Goal: Obtain resource: Obtain resource

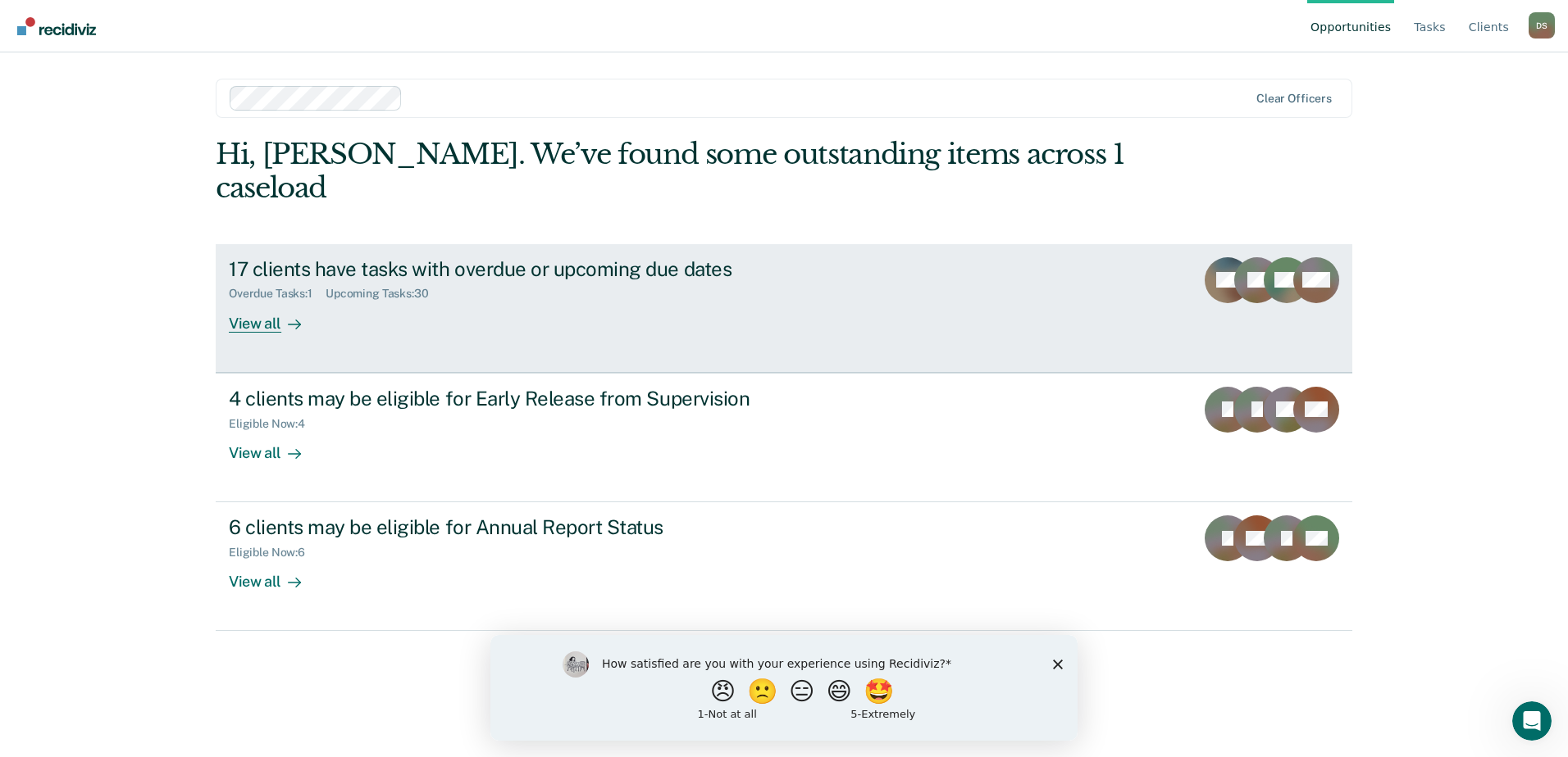
click at [937, 279] on link "17 clients have tasks with overdue or upcoming due dates Overdue Tasks : 1 Upco…" at bounding box center [784, 308] width 1136 height 129
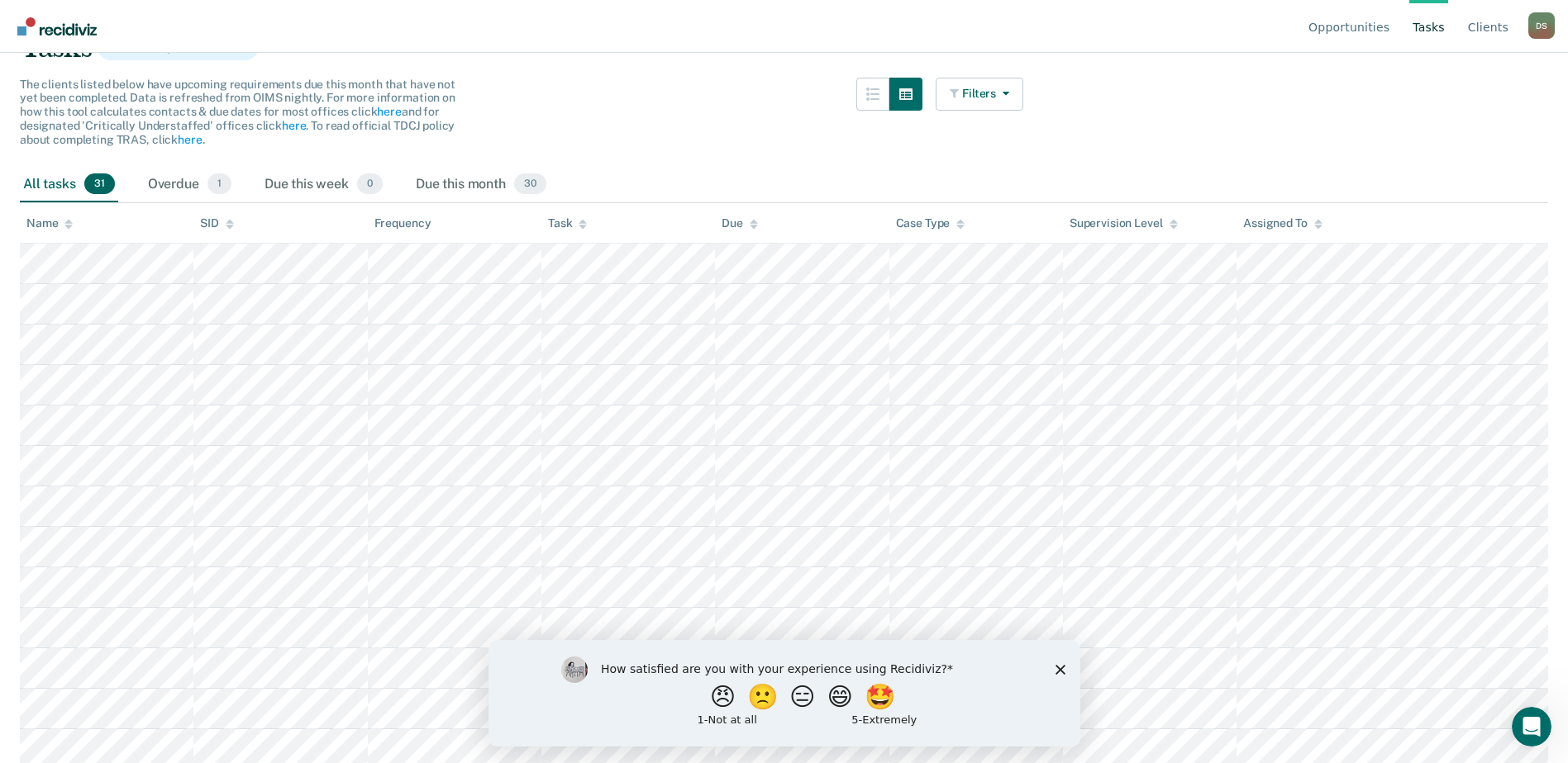
scroll to position [165, 0]
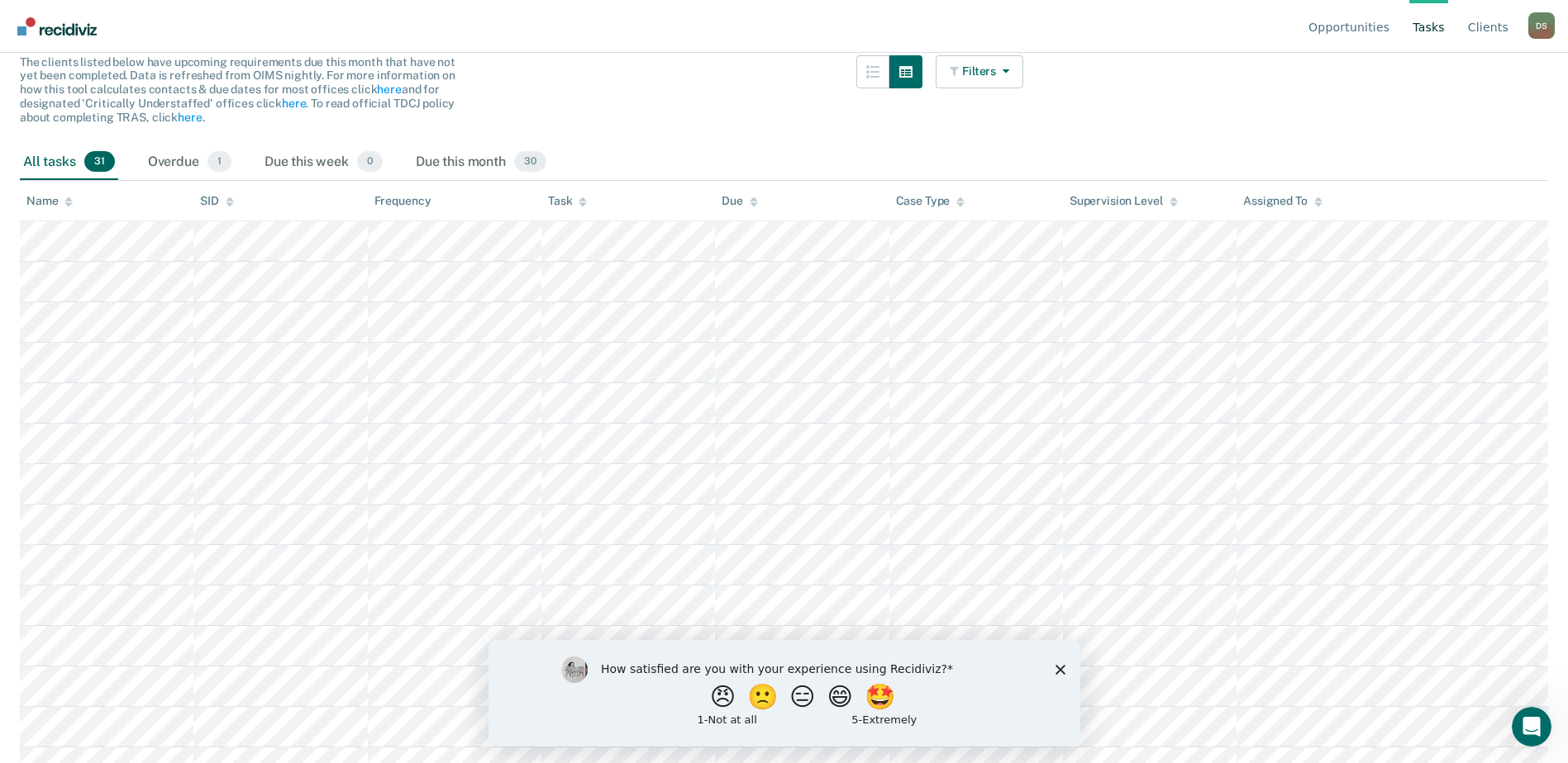
click at [1059, 667] on polygon "Close survey" at bounding box center [1060, 669] width 10 height 10
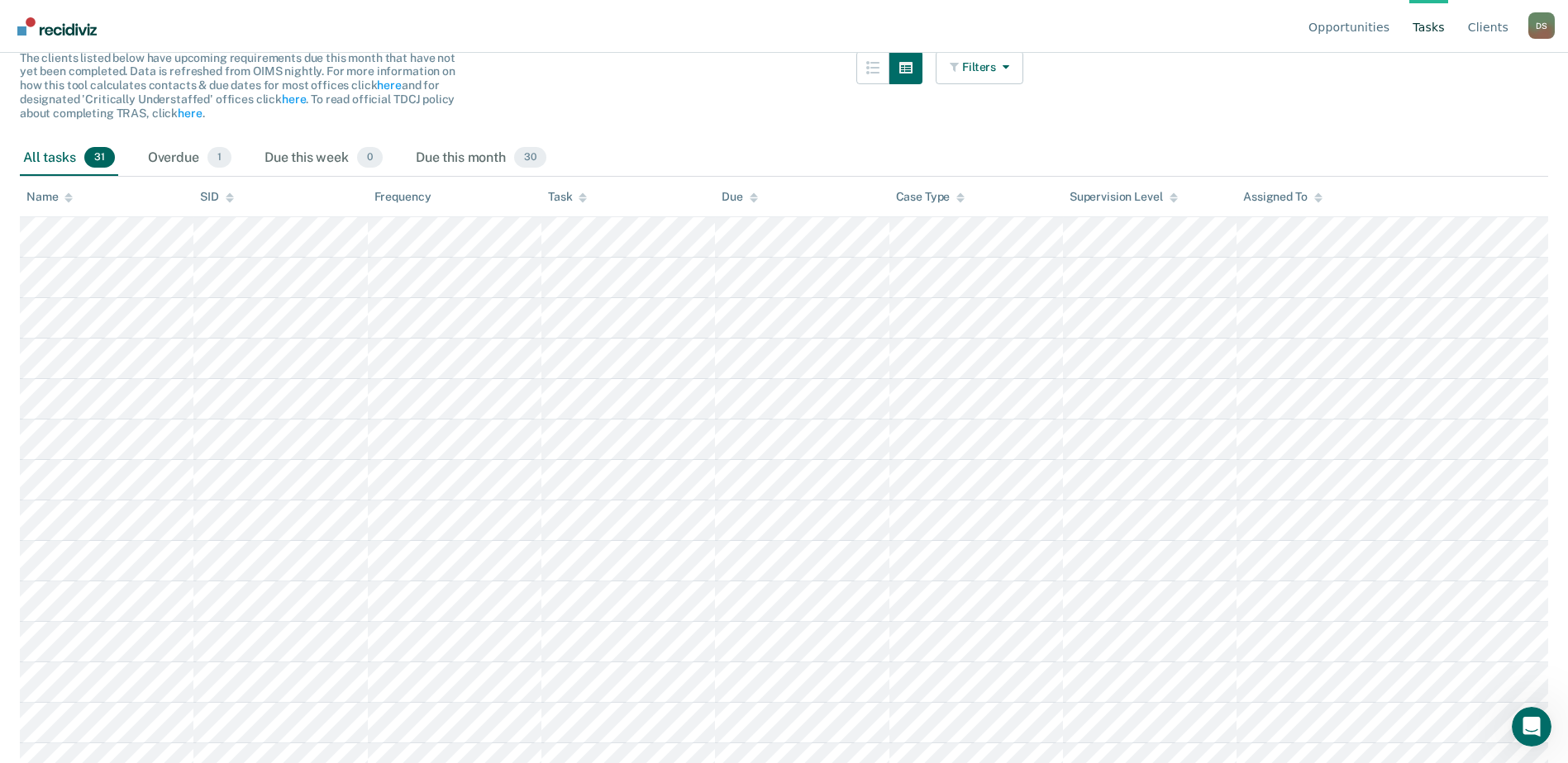
scroll to position [0, 0]
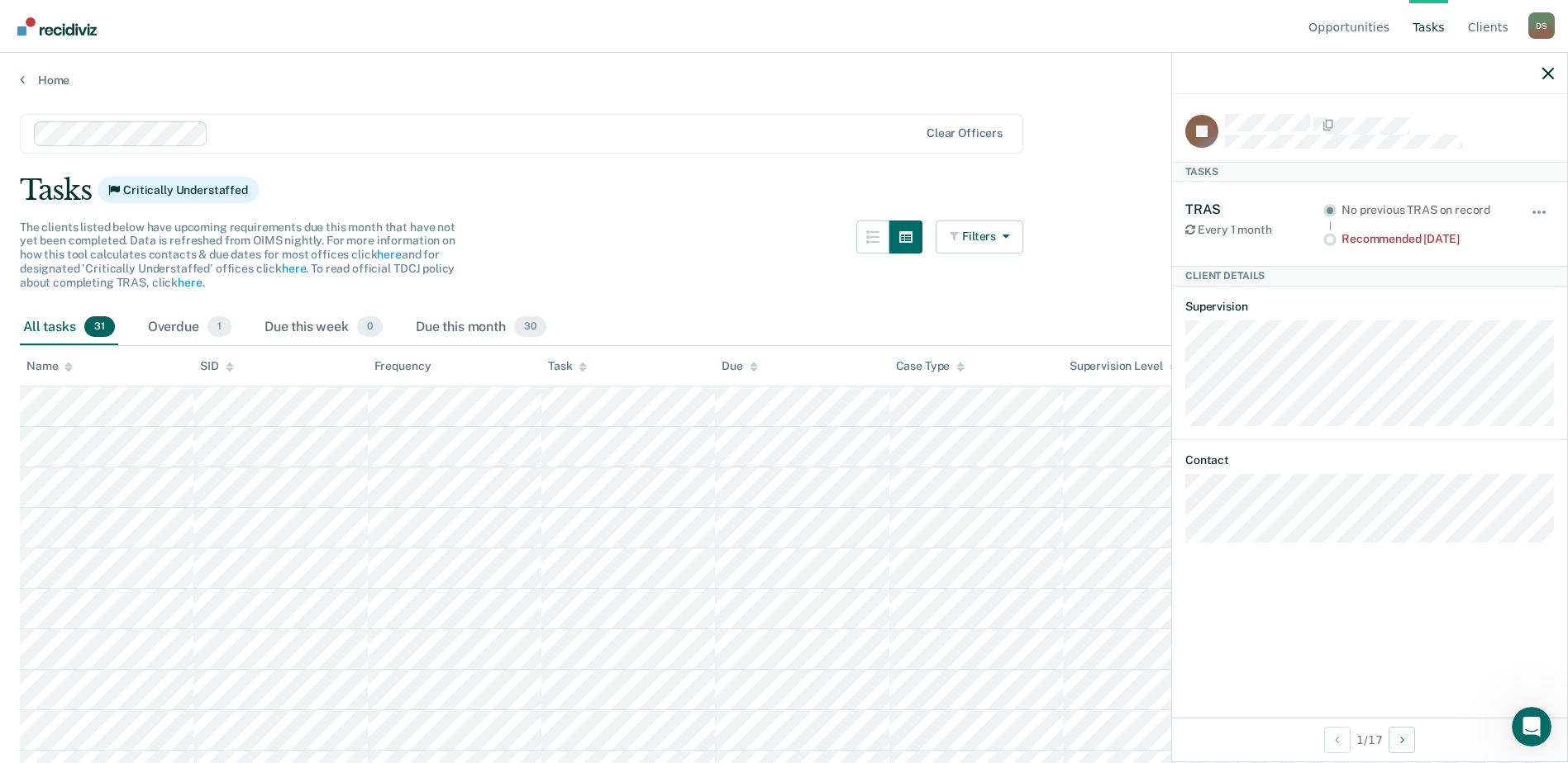
click at [1557, 65] on div at bounding box center [1370, 73] width 395 height 41
click at [1549, 79] on icon "button" at bounding box center [1549, 74] width 12 height 12
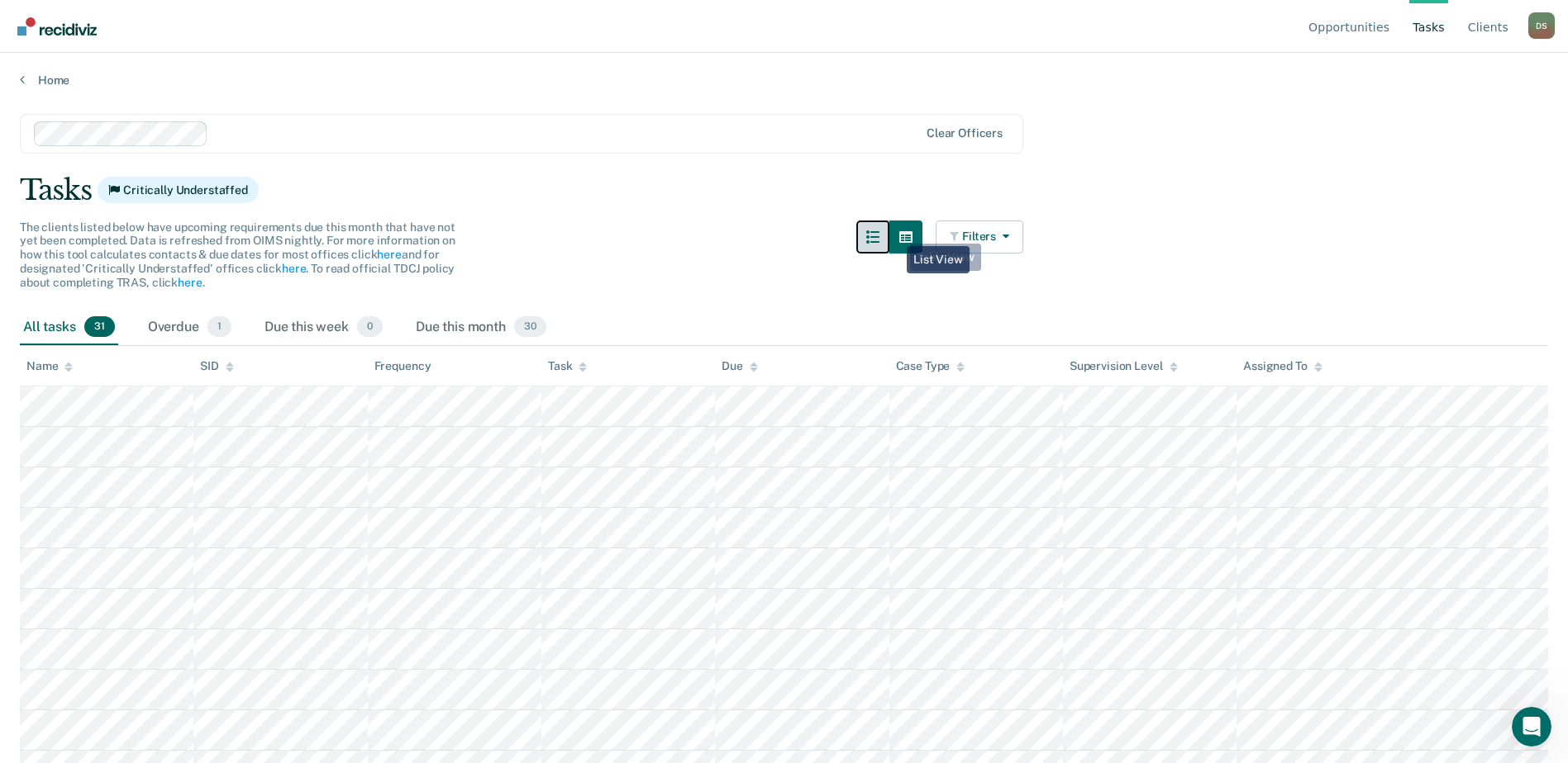
click at [889, 234] on button "button" at bounding box center [873, 237] width 33 height 33
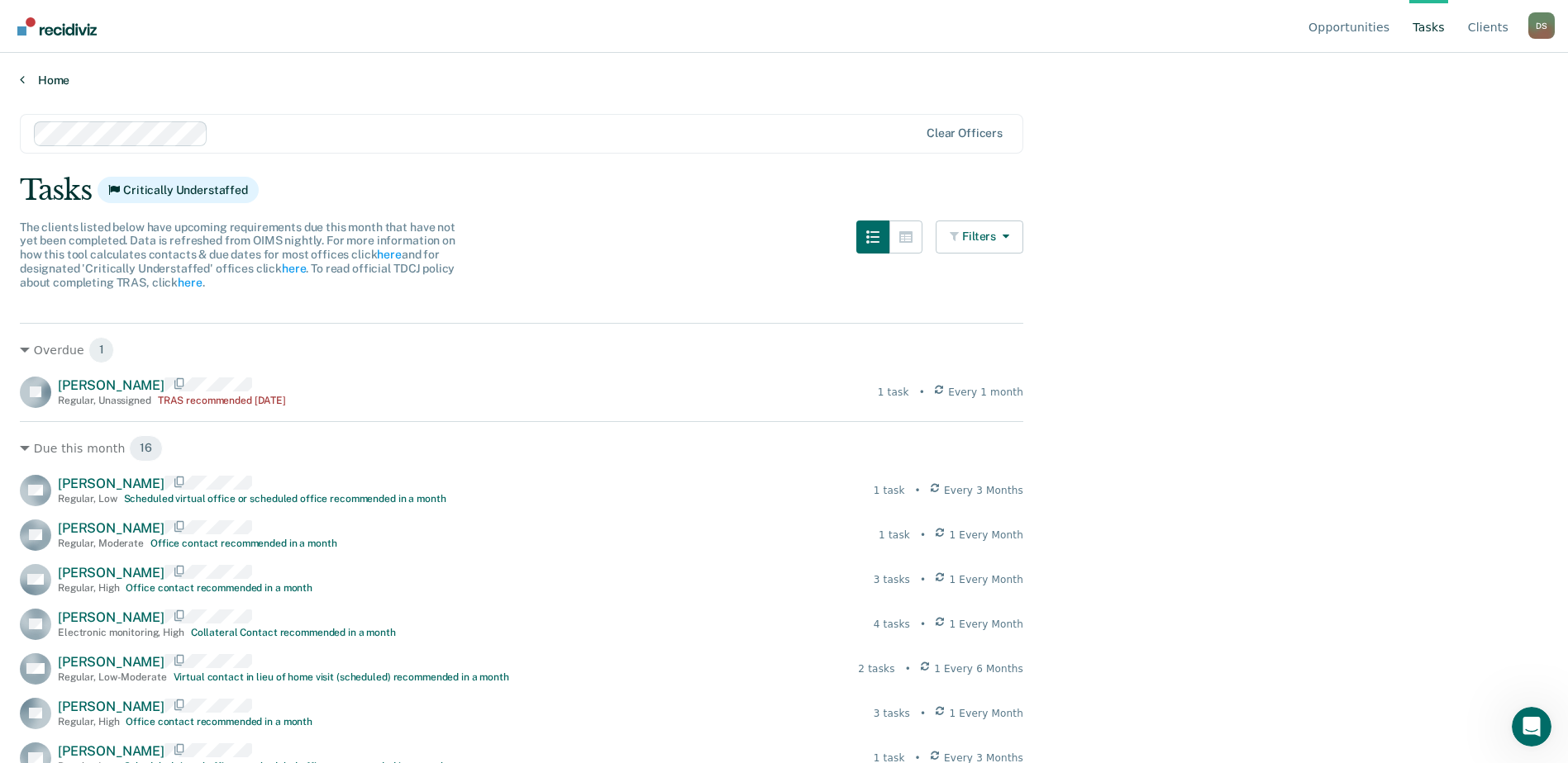
click at [34, 80] on link "Home" at bounding box center [784, 81] width 1529 height 15
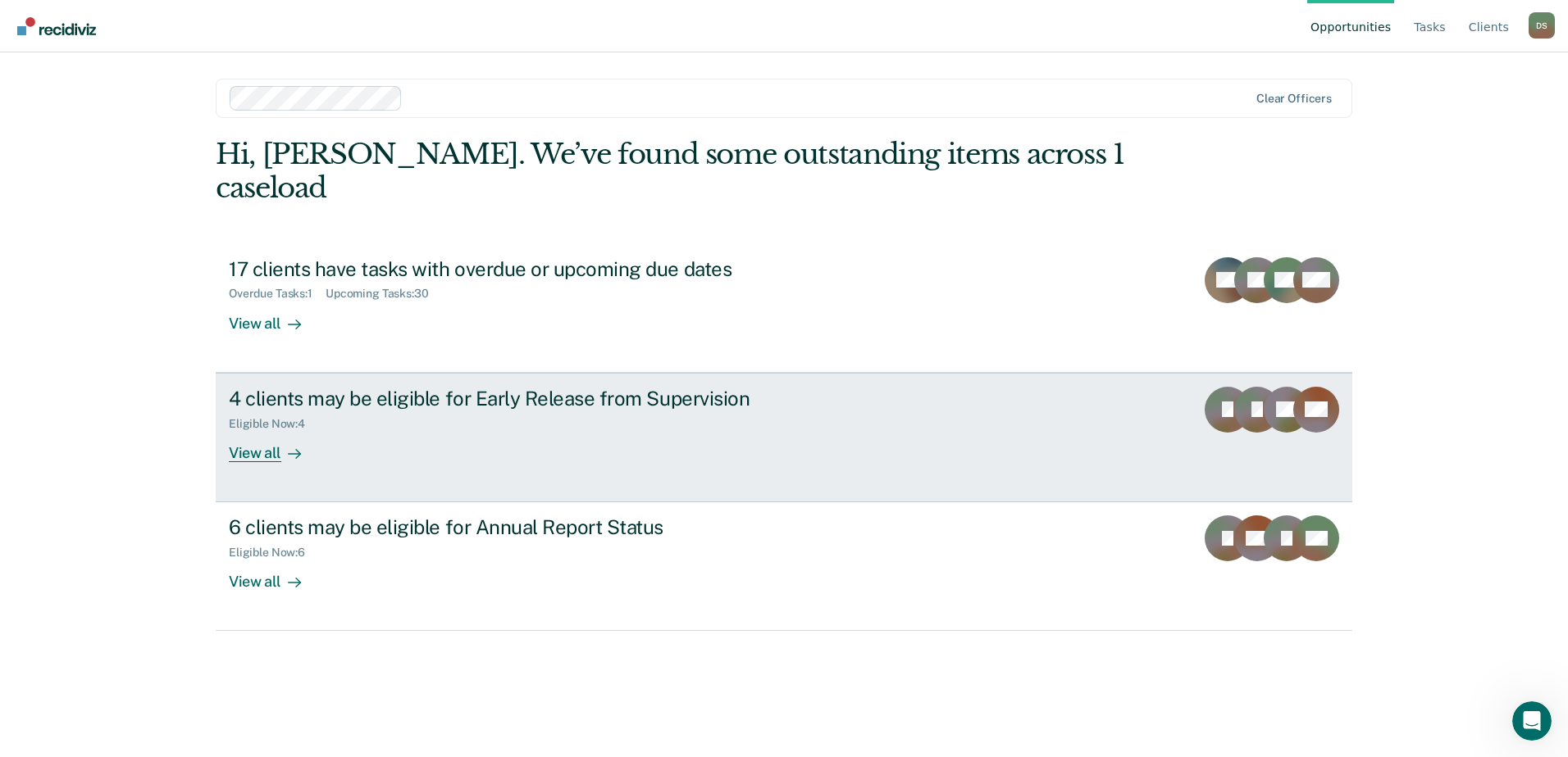
click at [1190, 424] on link "4 clients may be eligible for Early Release from Supervision Eligible Now : 4 V…" at bounding box center [784, 438] width 1136 height 130
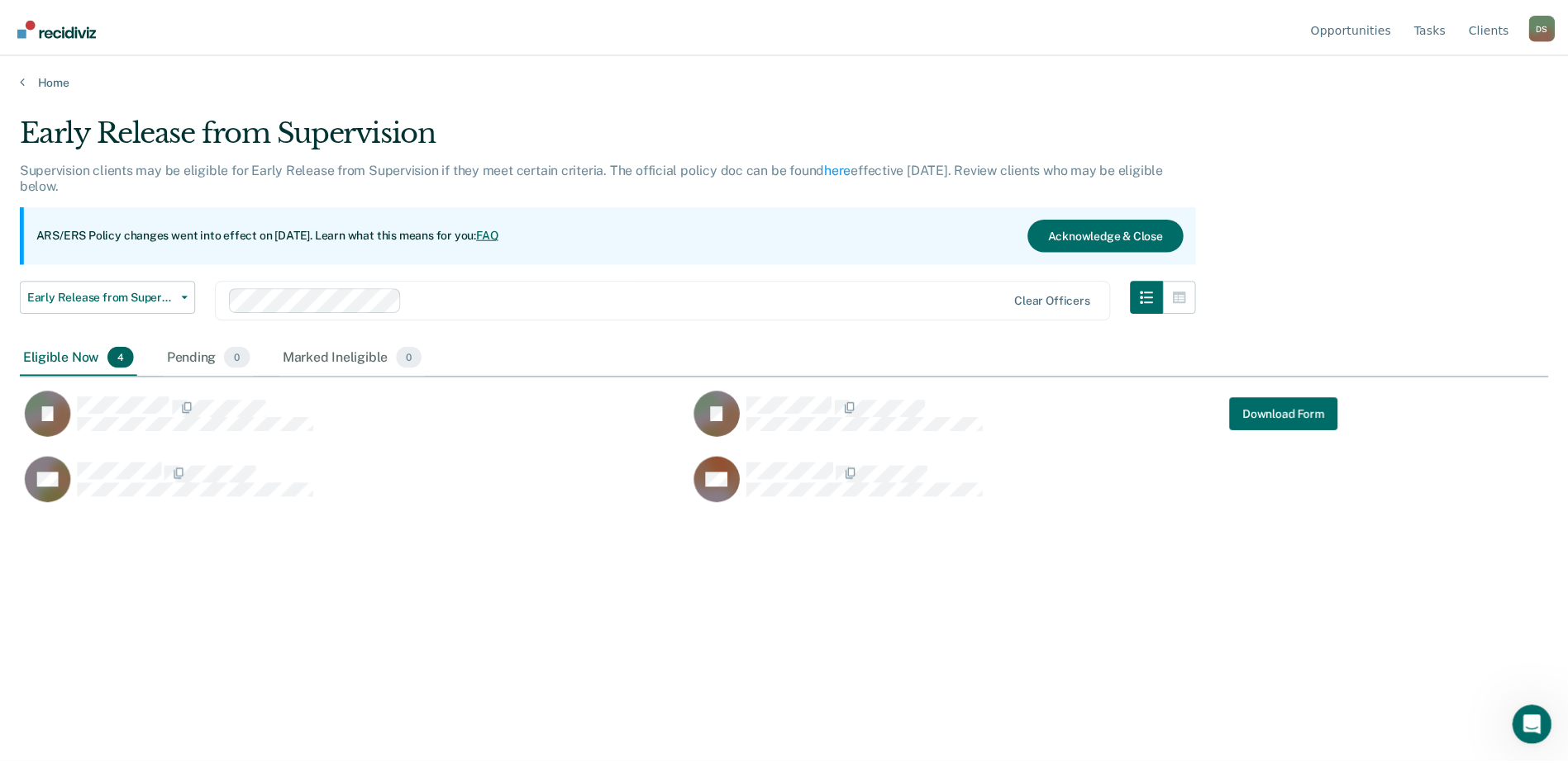
scroll to position [513, 1529]
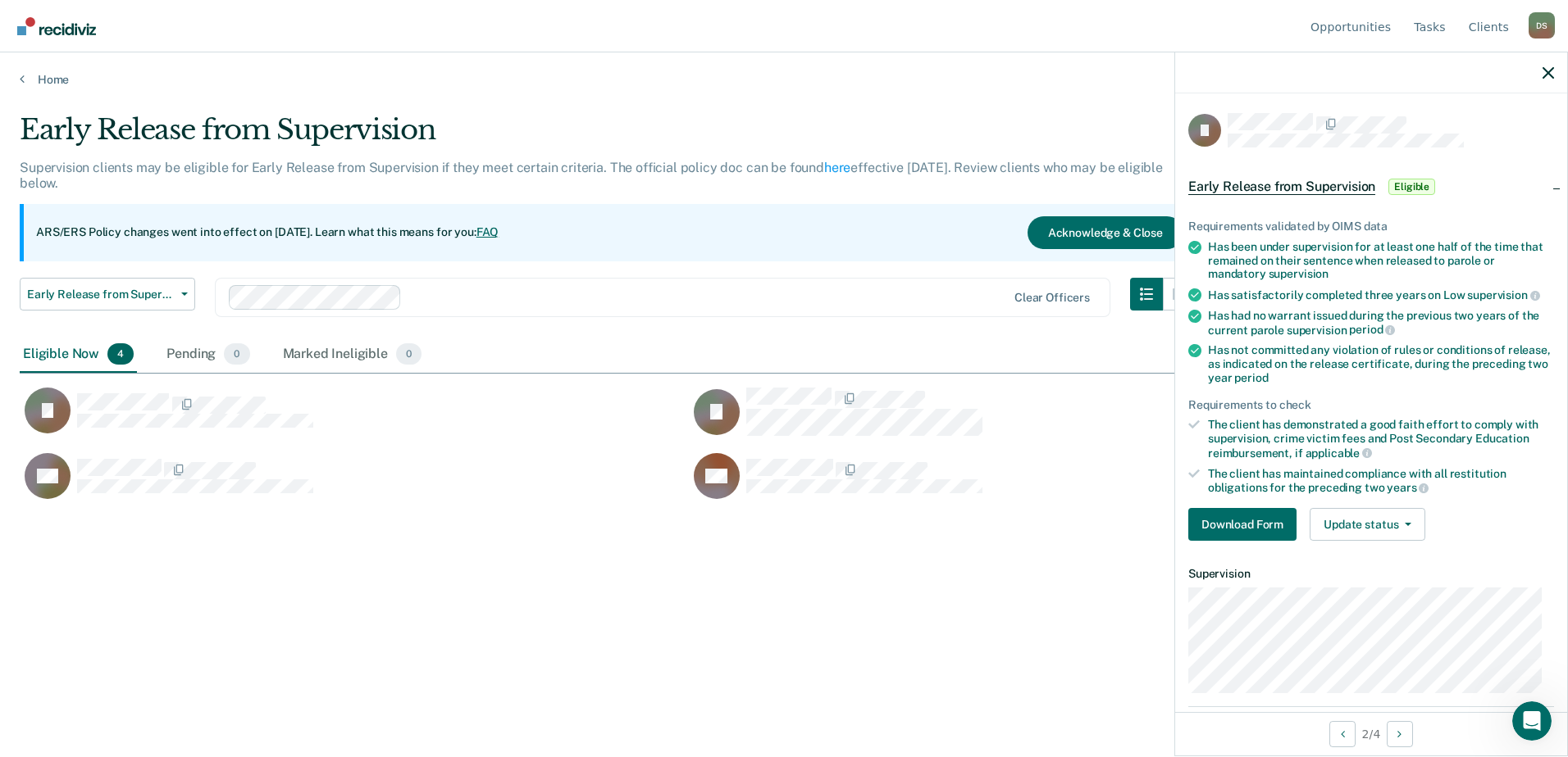
click at [1554, 74] on div at bounding box center [1371, 72] width 392 height 41
click at [1552, 71] on icon "button" at bounding box center [1548, 73] width 12 height 12
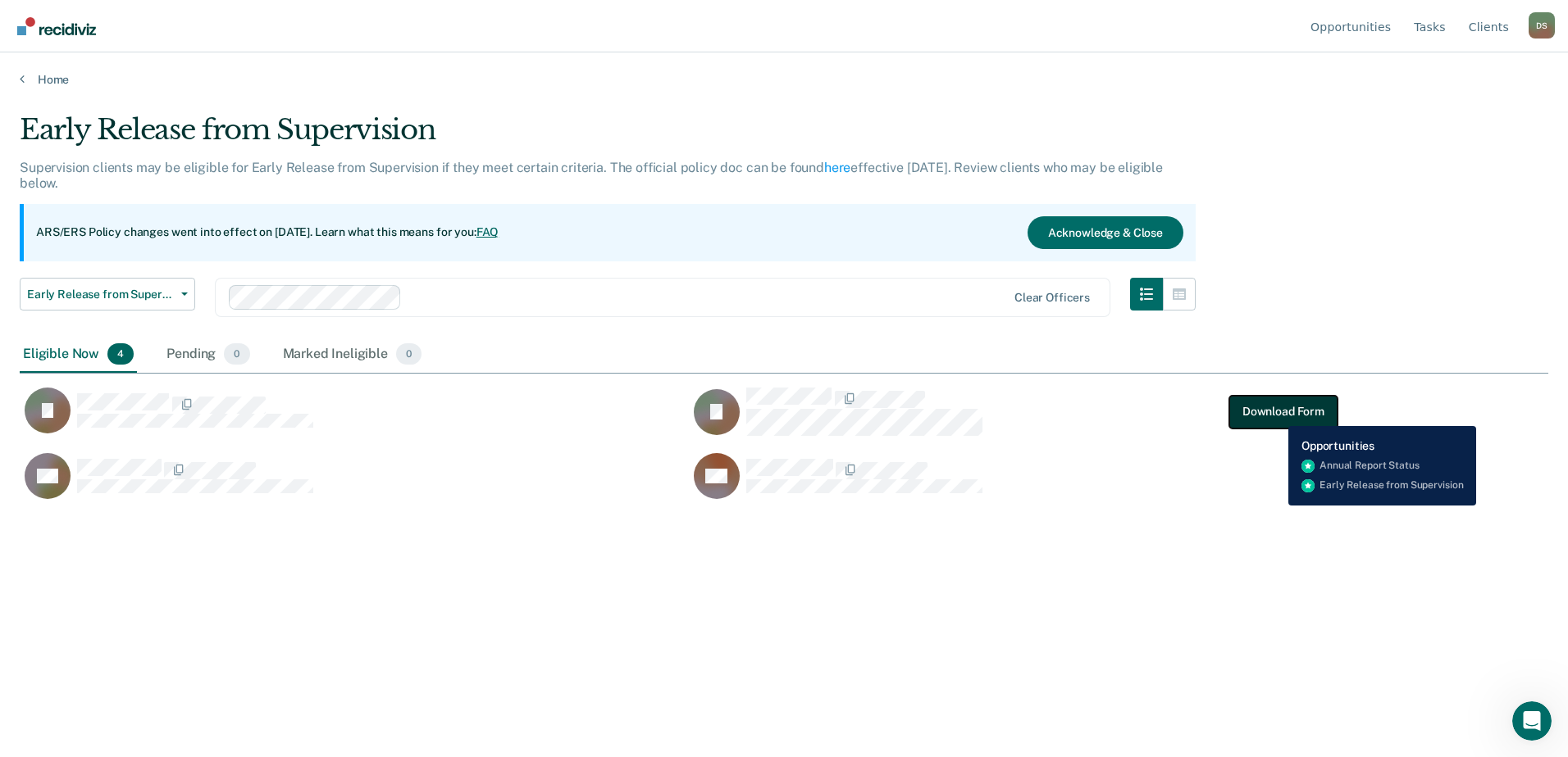
click at [1276, 414] on button "Download Form" at bounding box center [1283, 411] width 108 height 32
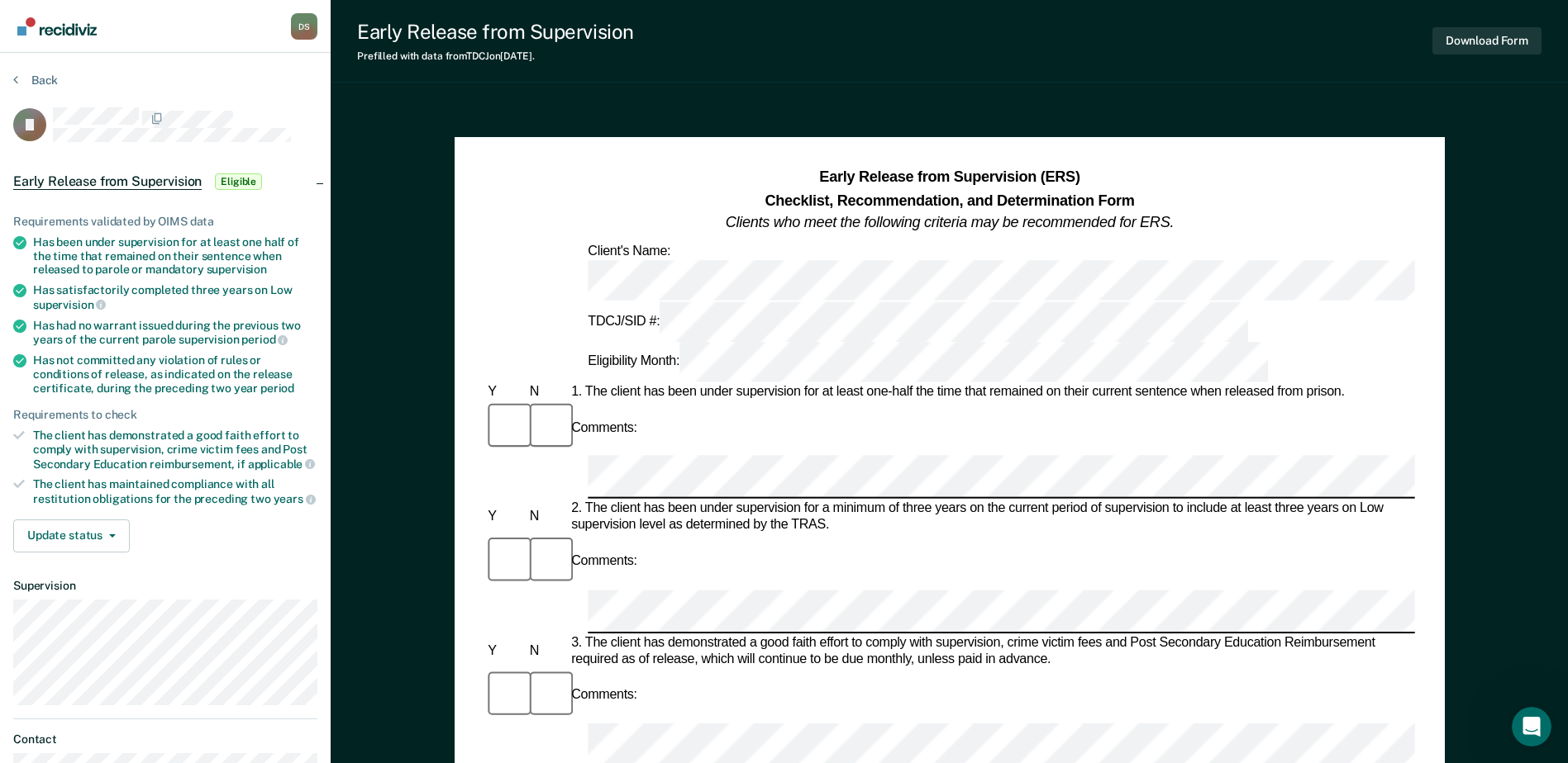
drag, startPoint x: 1126, startPoint y: 285, endPoint x: 1296, endPoint y: 196, distance: 191.9
click at [1293, 196] on div "Early Release from Supervision (ERS) Checklist, Recommendation, and Determinati…" at bounding box center [949, 201] width 930 height 68
click at [1471, 31] on button "Download Form" at bounding box center [1487, 40] width 109 height 27
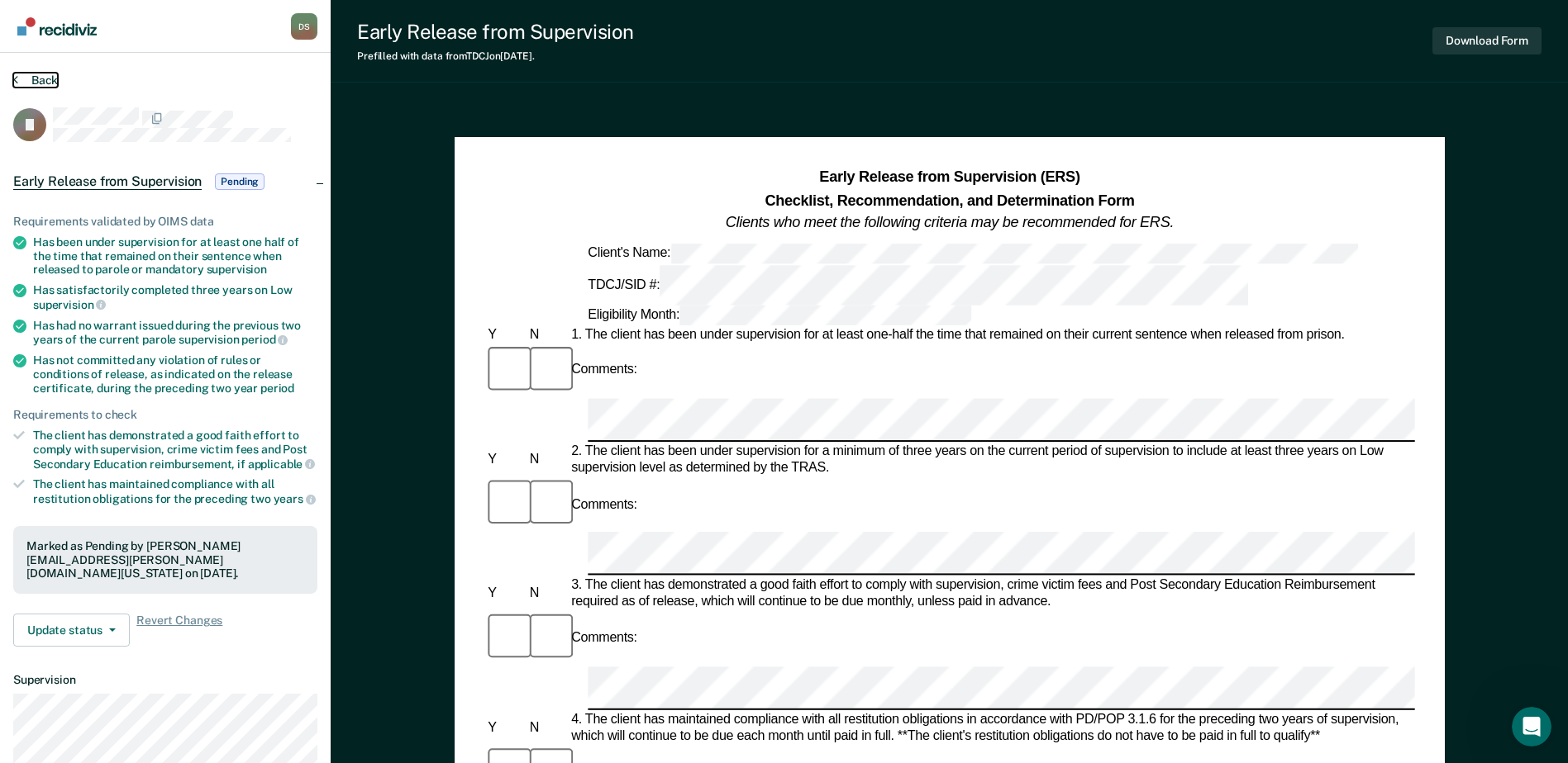
click at [30, 79] on button "Back" at bounding box center [35, 81] width 45 height 15
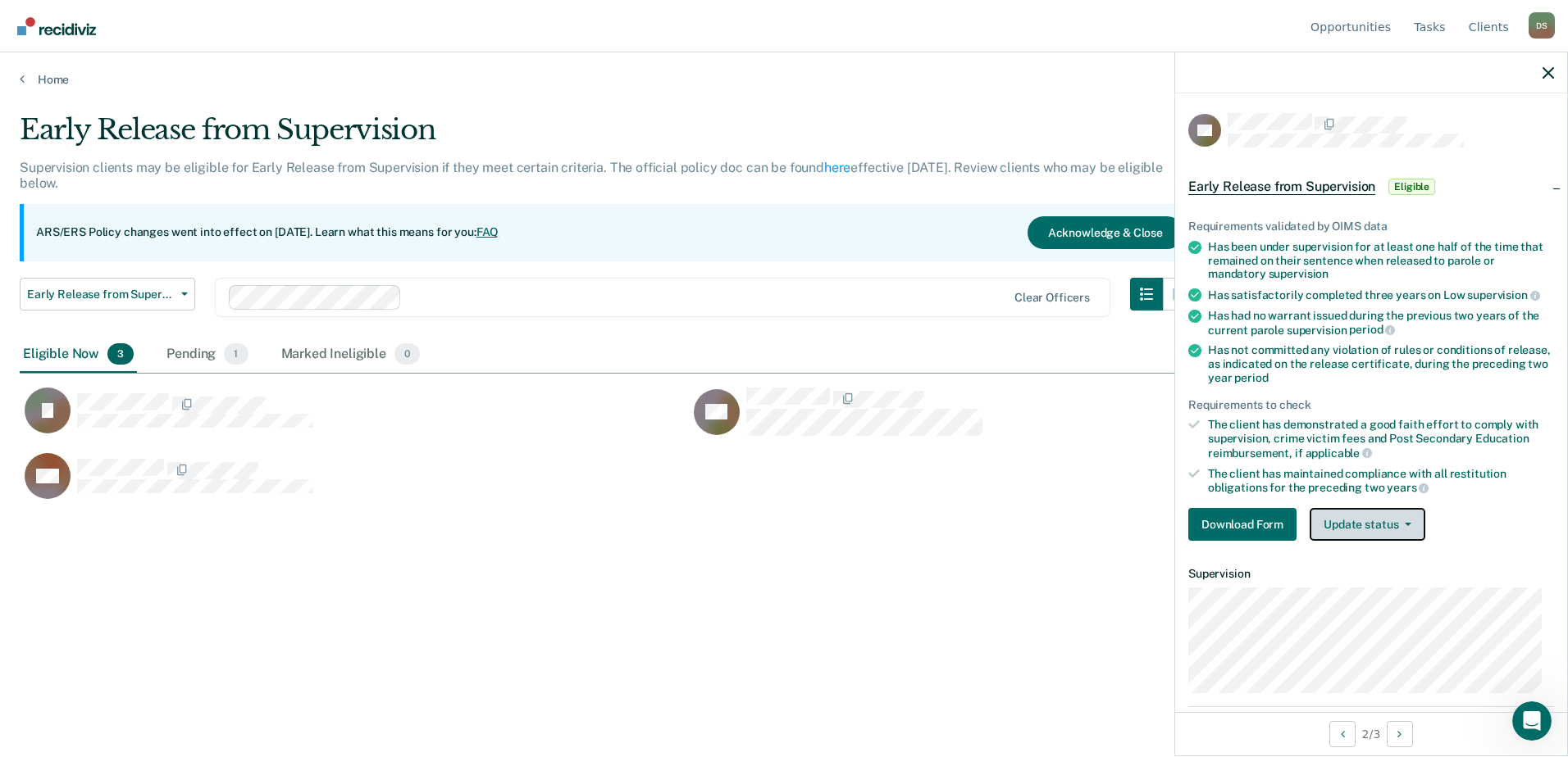
click at [1397, 531] on button "Update status" at bounding box center [1367, 524] width 116 height 32
click at [1361, 536] on button "Update status" at bounding box center [1367, 524] width 116 height 32
click at [1520, 495] on div "Requirements validated by OIMS data Has been under supervision for at least one…" at bounding box center [1371, 373] width 392 height 361
click at [1416, 523] on button "Update status" at bounding box center [1367, 524] width 116 height 32
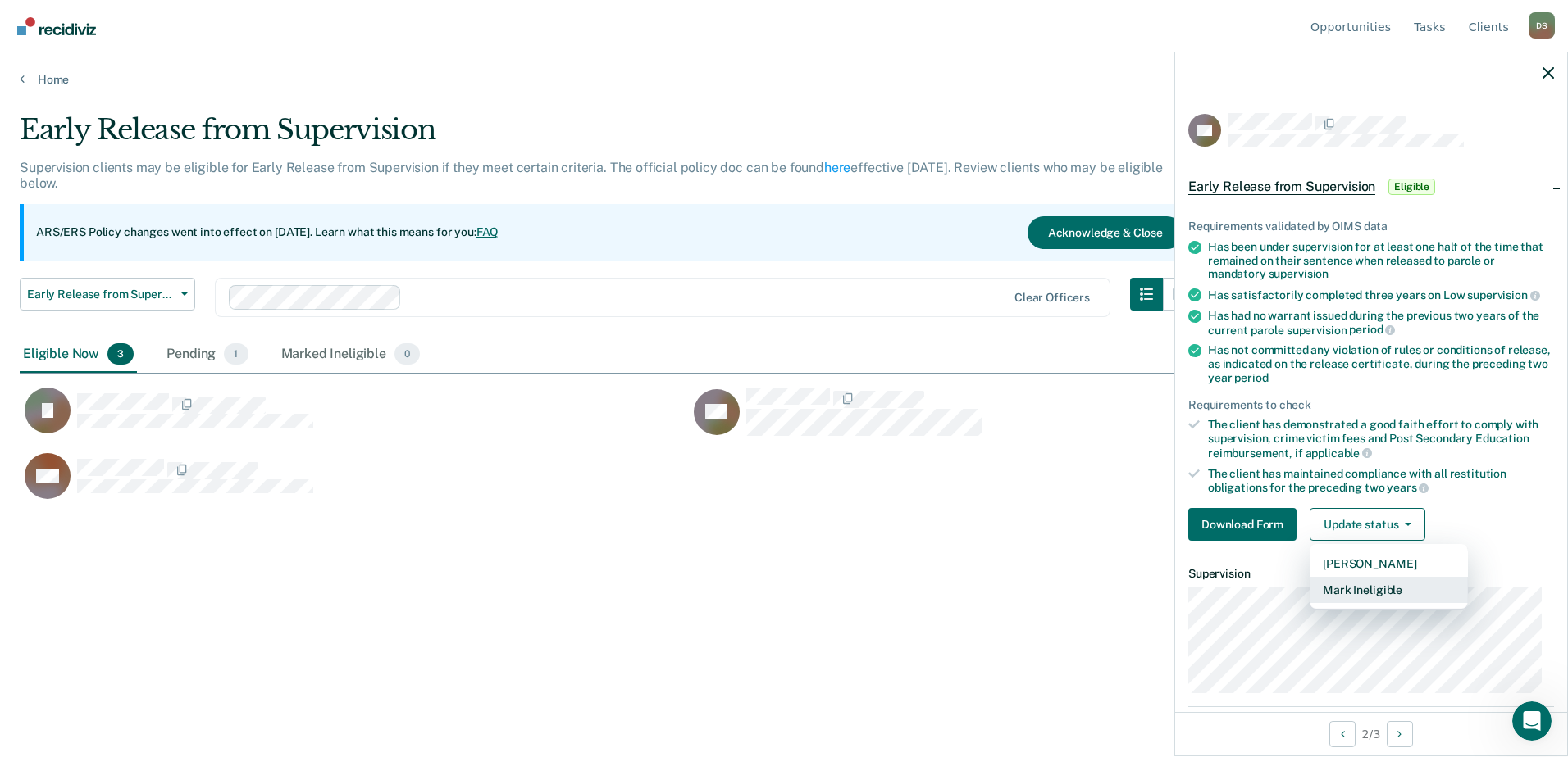
click at [1406, 591] on button "Mark Ineligible" at bounding box center [1389, 590] width 158 height 26
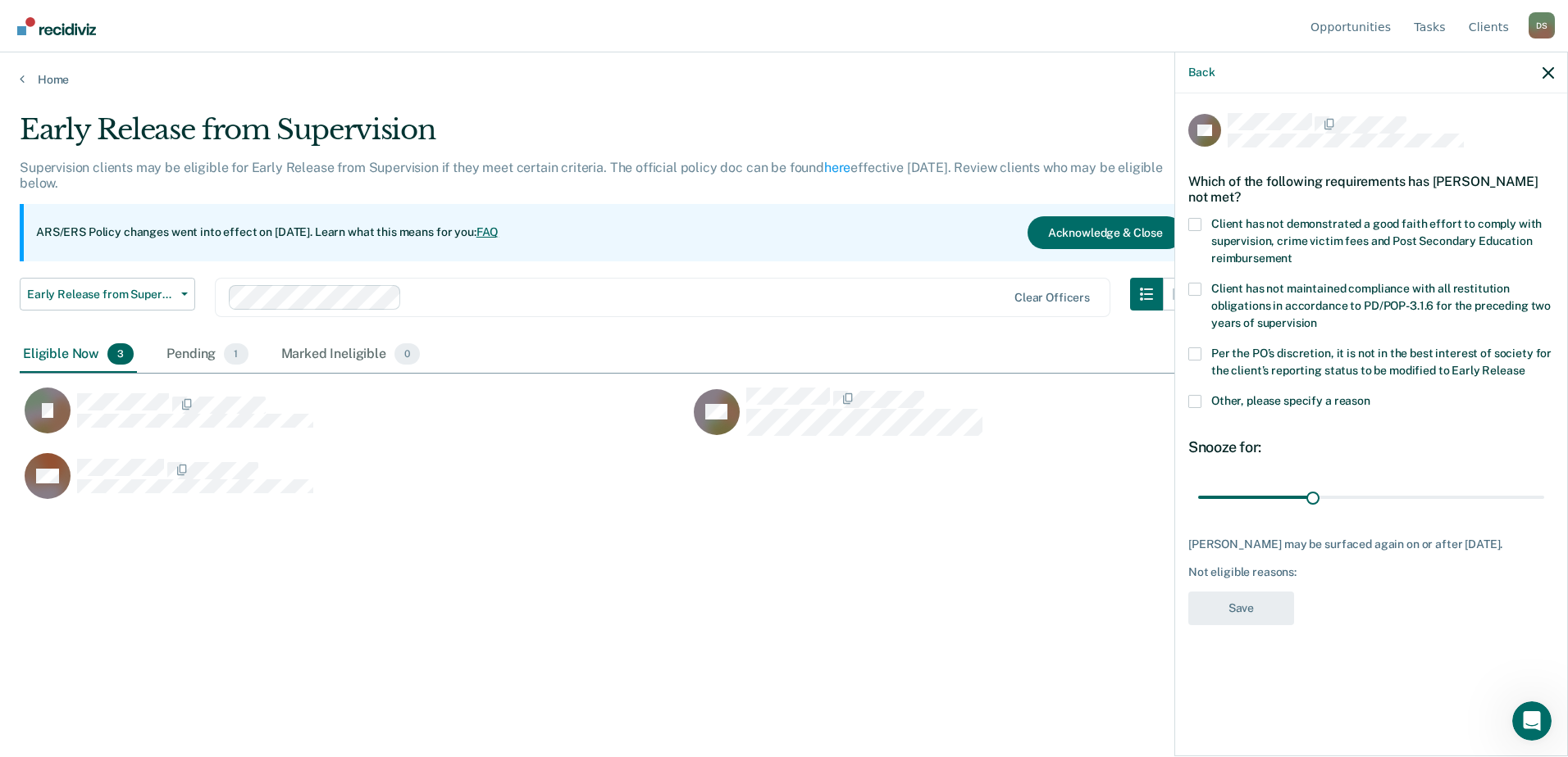
click at [1196, 220] on span at bounding box center [1195, 225] width 13 height 13
click at [1292, 252] on input "Client has not demonstrated a good faith effort to comply with supervision, cri…" at bounding box center [1292, 252] width 0 height 0
click at [1260, 620] on button "Save" at bounding box center [1241, 609] width 106 height 33
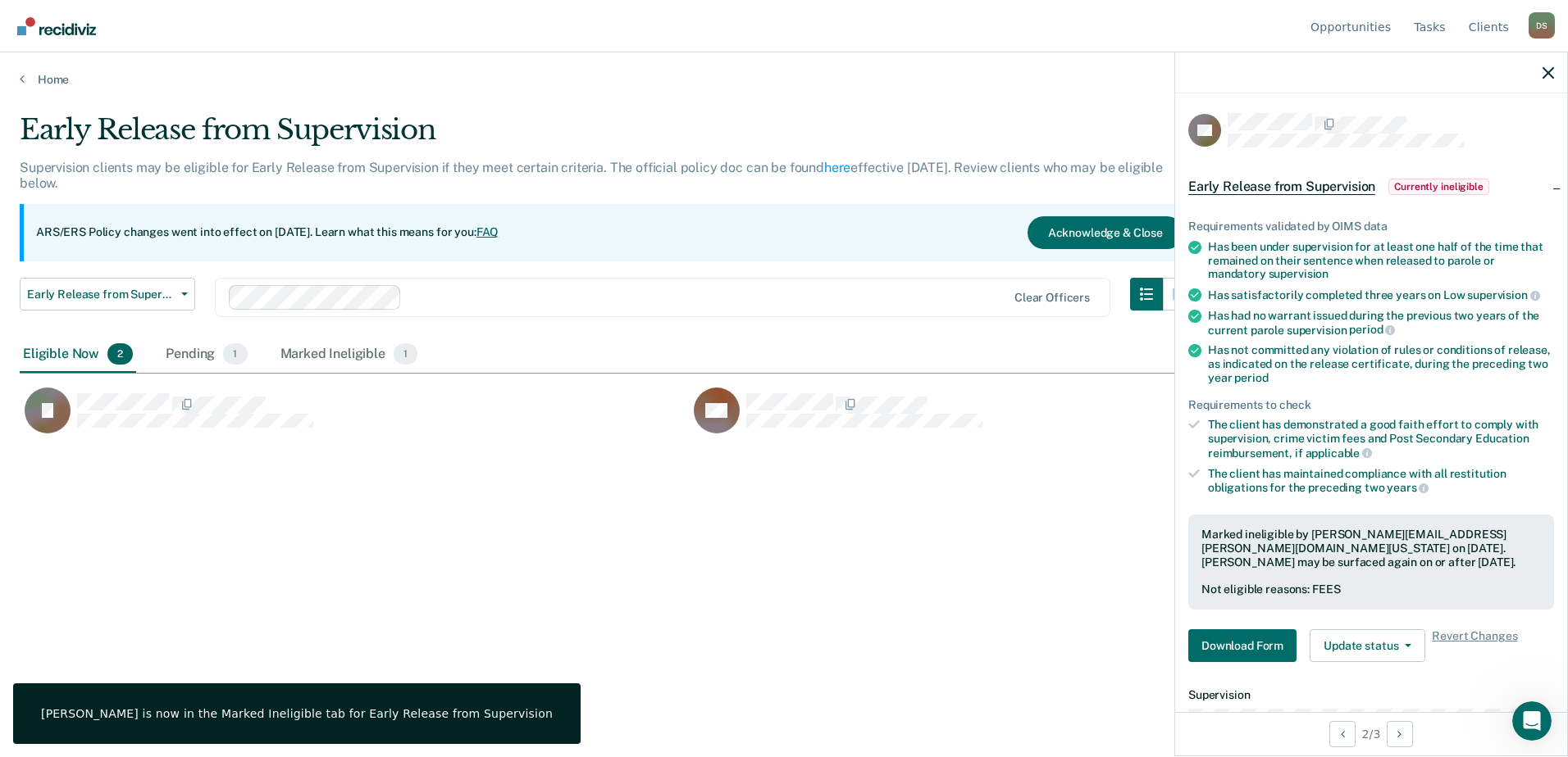
click at [895, 580] on div "Early Release from Supervision Supervision clients may be eligible for Early Re…" at bounding box center [784, 374] width 1529 height 521
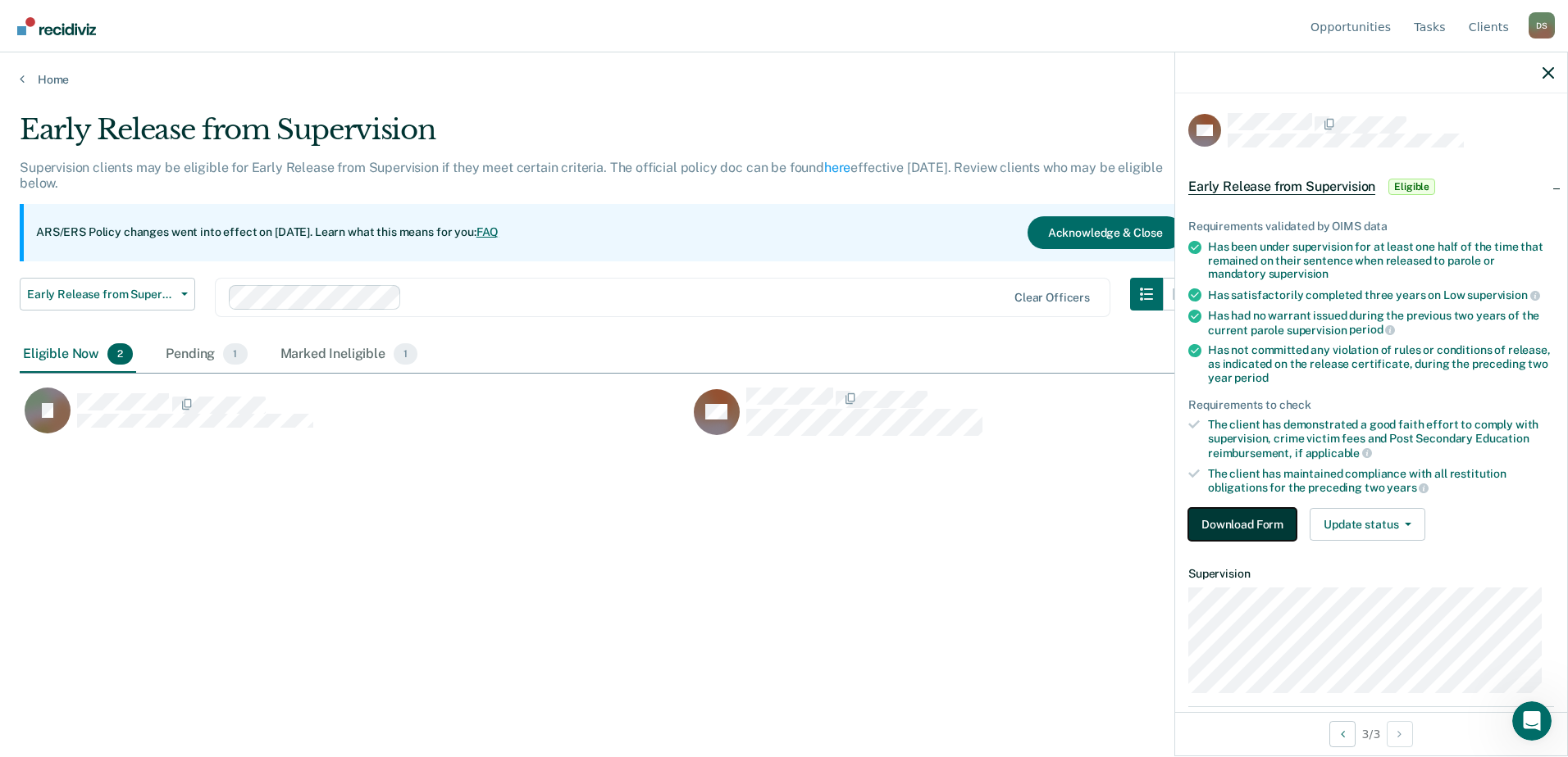
click at [1271, 522] on button "Download Form" at bounding box center [1242, 524] width 108 height 32
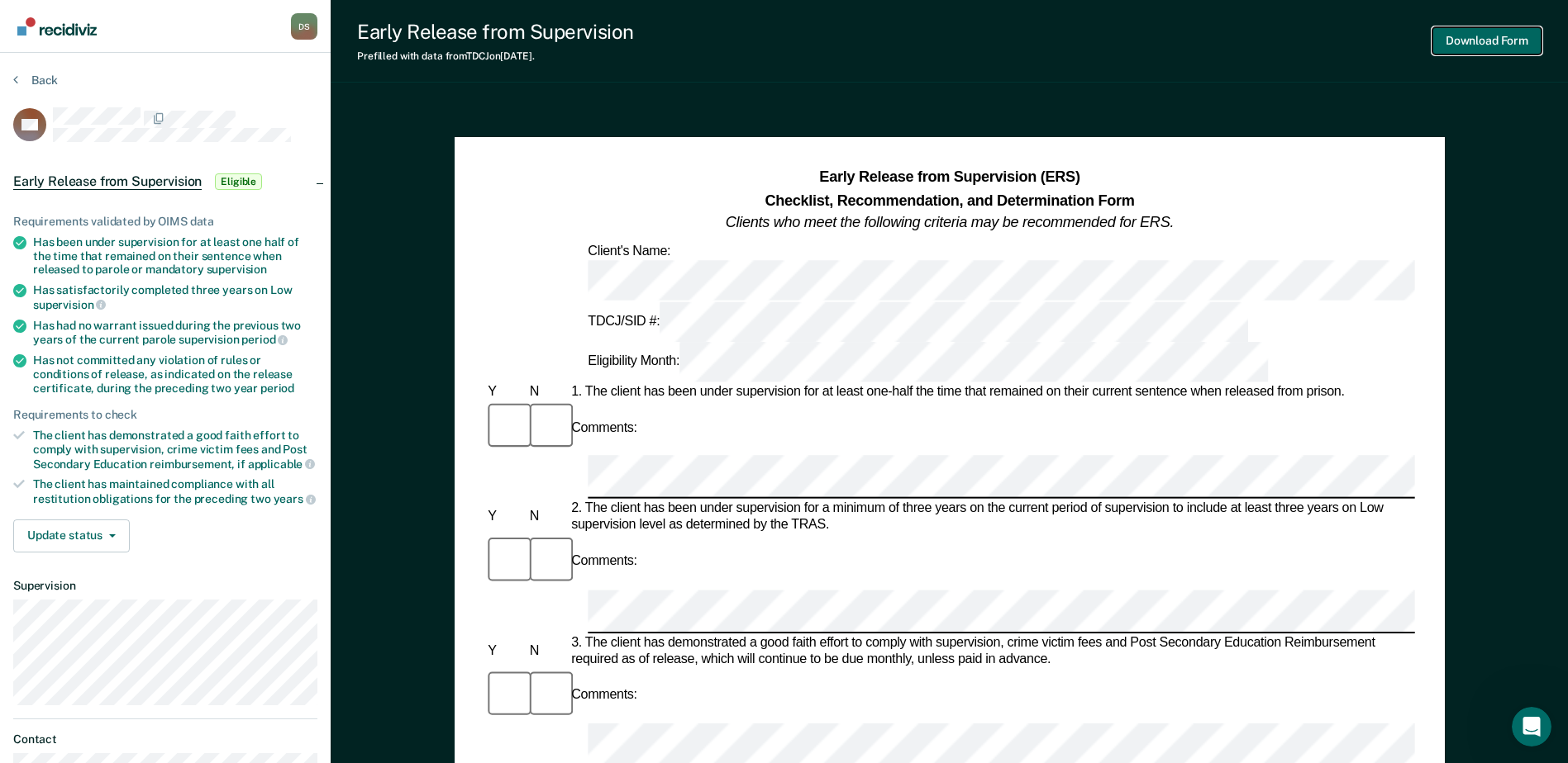
click at [1486, 34] on button "Download Form" at bounding box center [1487, 40] width 109 height 27
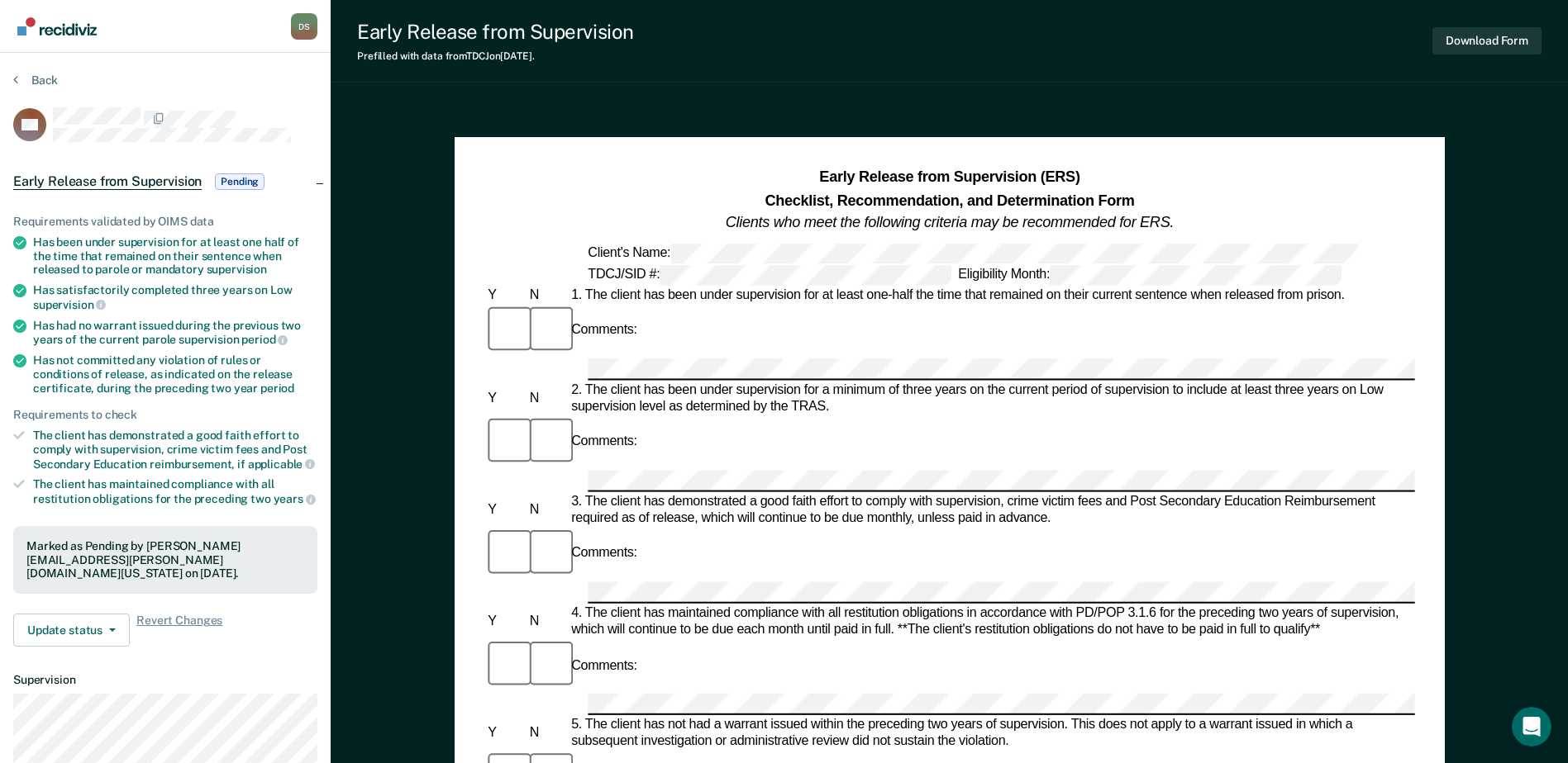
click at [43, 29] on img "Go to Recidiviz Home" at bounding box center [57, 27] width 79 height 18
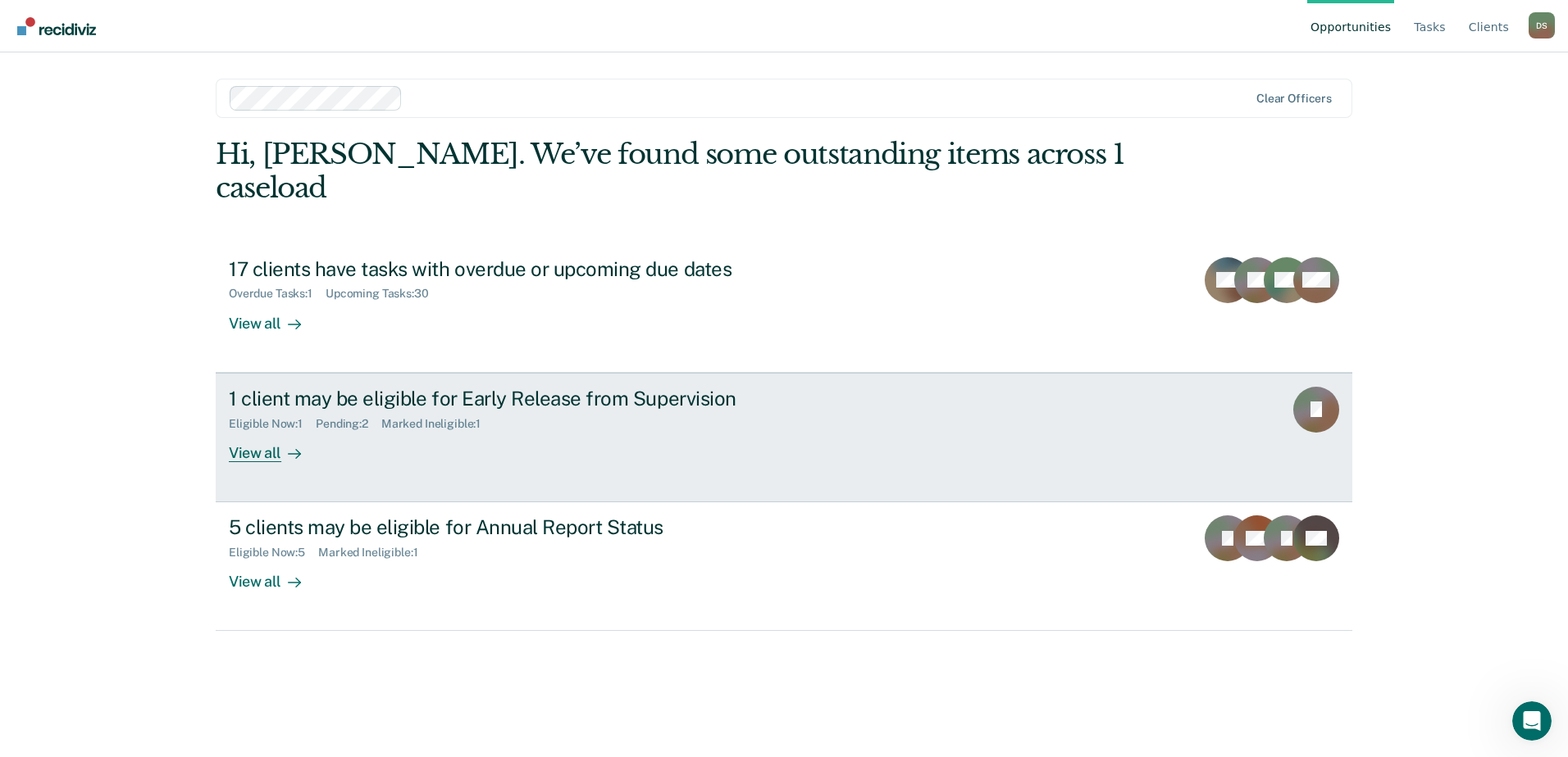
click at [678, 387] on div "1 client may be eligible for Early Release from Supervision" at bounding box center [517, 399] width 576 height 24
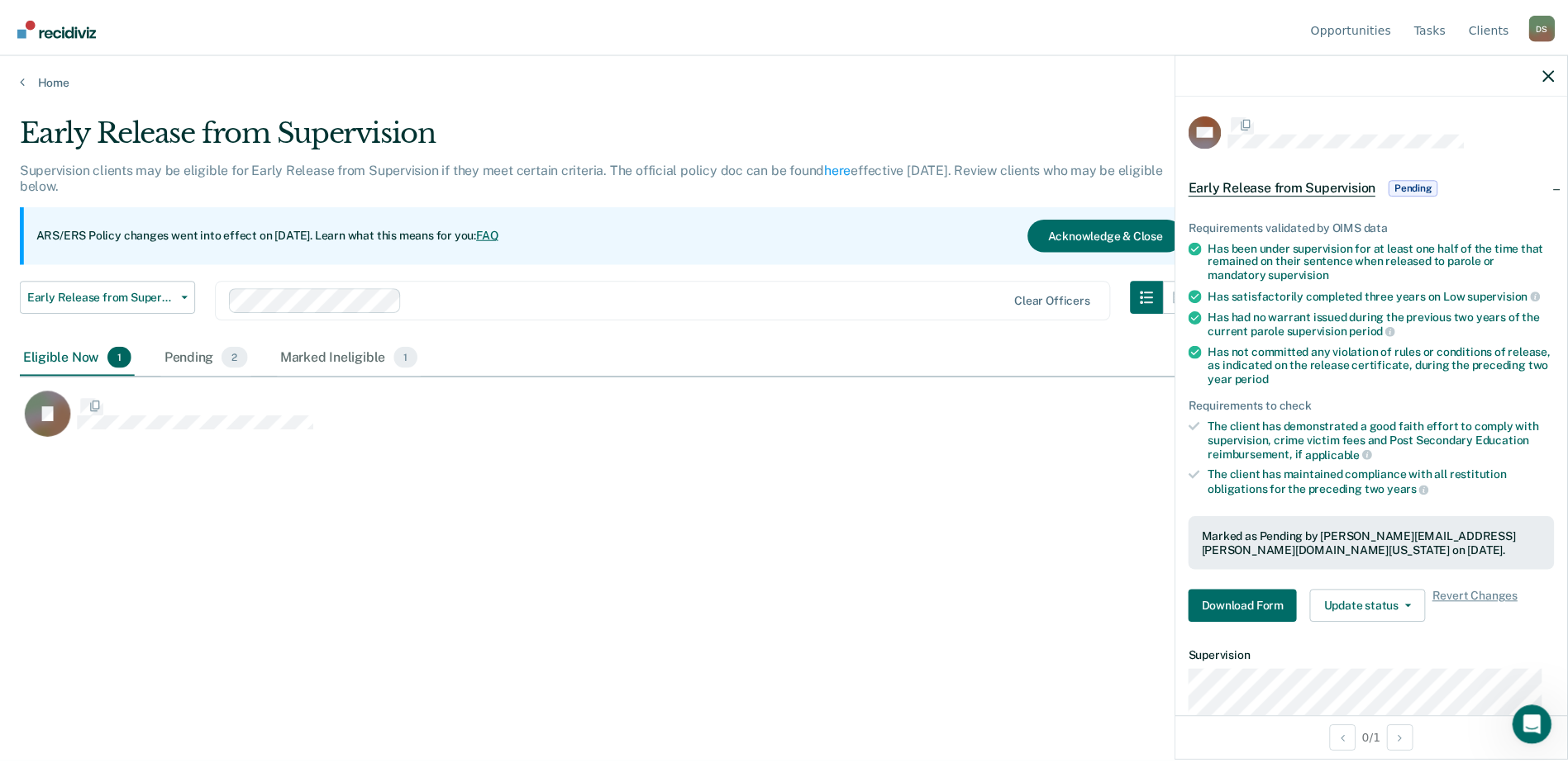
scroll to position [513, 1529]
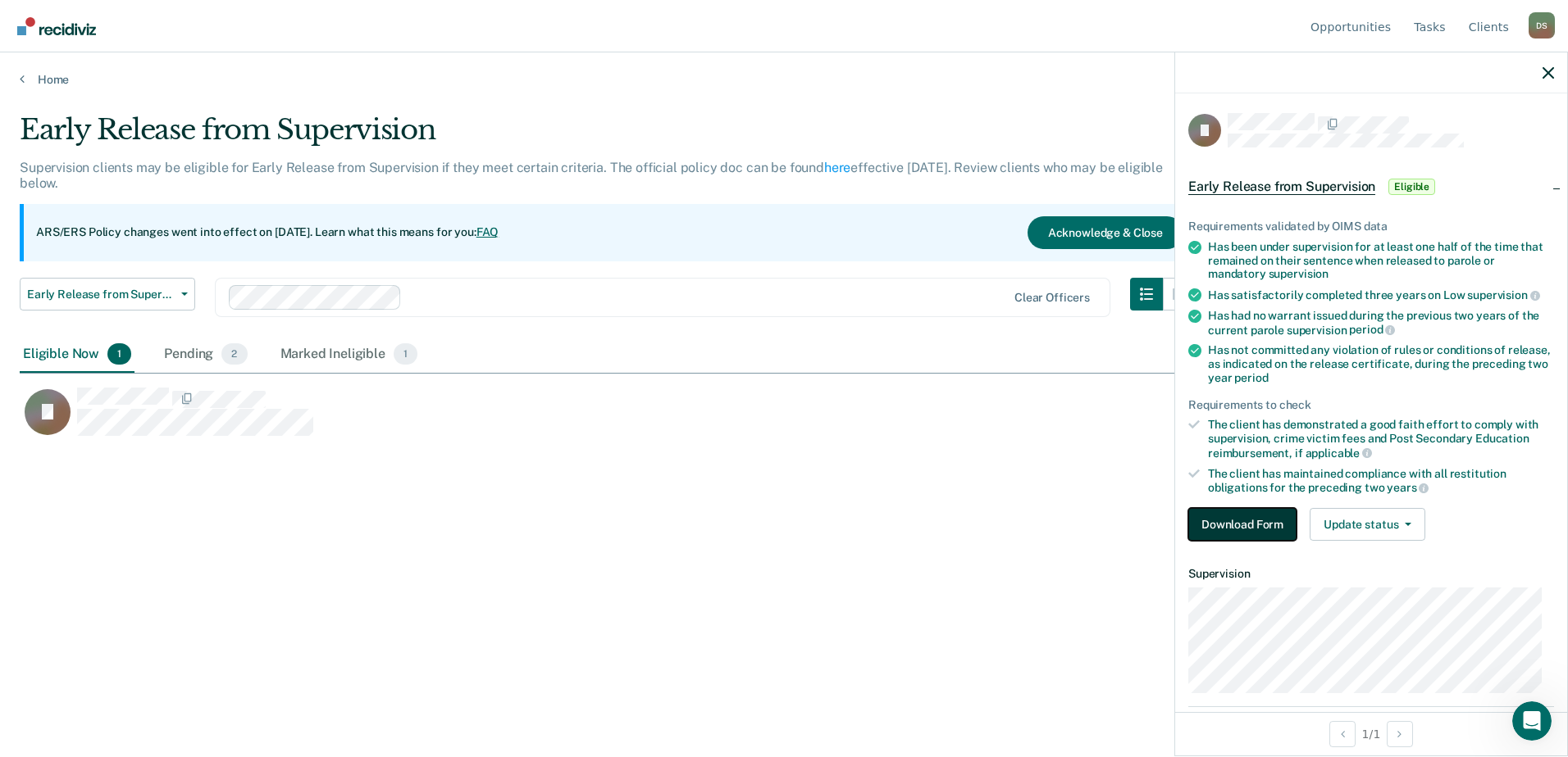
click at [1261, 522] on button "Download Form" at bounding box center [1242, 524] width 108 height 32
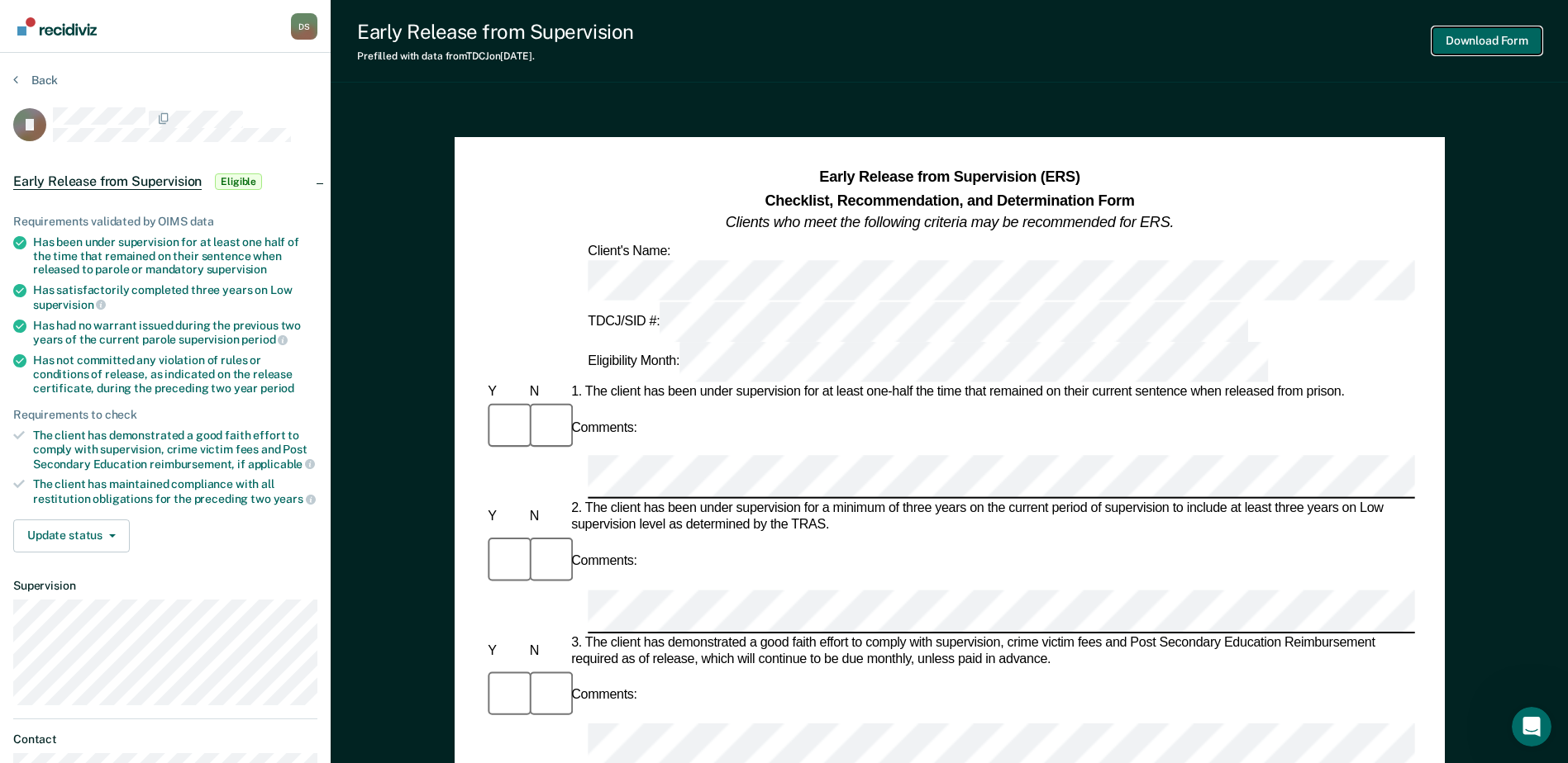
click at [1477, 43] on button "Download Form" at bounding box center [1487, 40] width 109 height 27
